Goal: Entertainment & Leisure: Consume media (video, audio)

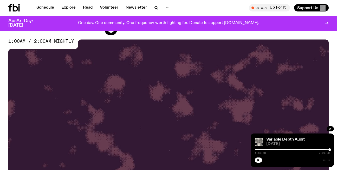
scroll to position [52, 0]
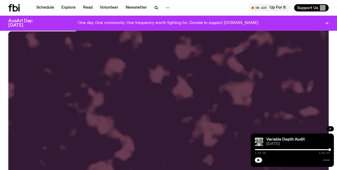
click at [329, 127] on icon "button" at bounding box center [330, 128] width 3 height 3
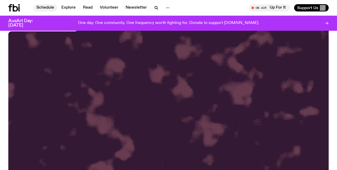
click at [51, 7] on link "Schedule" at bounding box center [45, 7] width 24 height 7
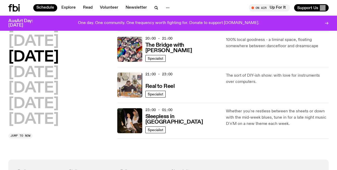
scroll to position [271, 0]
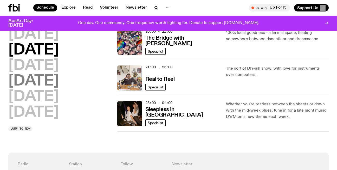
click at [42, 83] on h2 "[DATE]" at bounding box center [33, 81] width 51 height 15
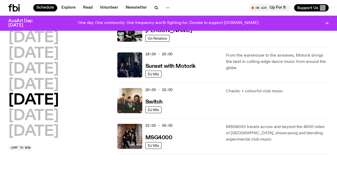
scroll to position [240, 0]
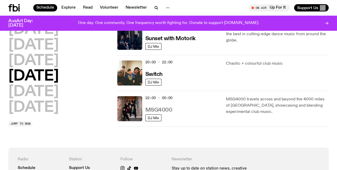
click at [158, 110] on h3 "MSG4000" at bounding box center [159, 109] width 27 height 5
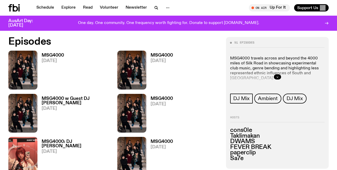
scroll to position [233, 0]
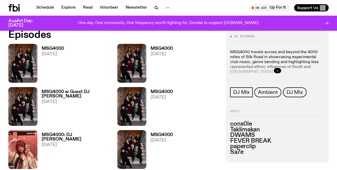
click at [60, 48] on h3 "MSG4000" at bounding box center [53, 48] width 22 height 4
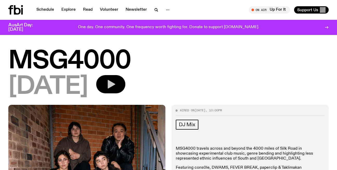
click at [115, 83] on icon "button" at bounding box center [112, 84] width 8 height 9
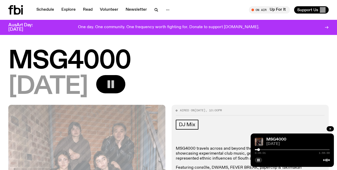
click at [256, 149] on div "0:06:01 1:59:59" at bounding box center [292, 151] width 75 height 6
click at [256, 149] on div at bounding box center [221, 149] width 75 height 1
